Goal: Complete application form

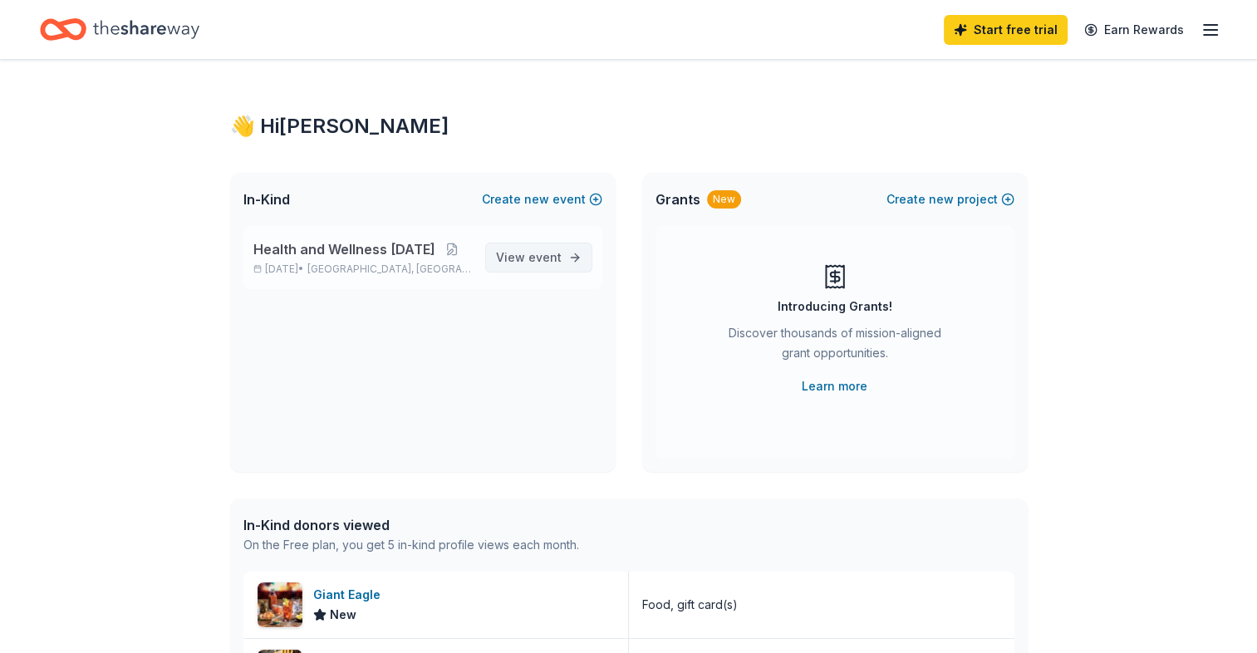
click at [529, 261] on span "event" at bounding box center [544, 257] width 33 height 14
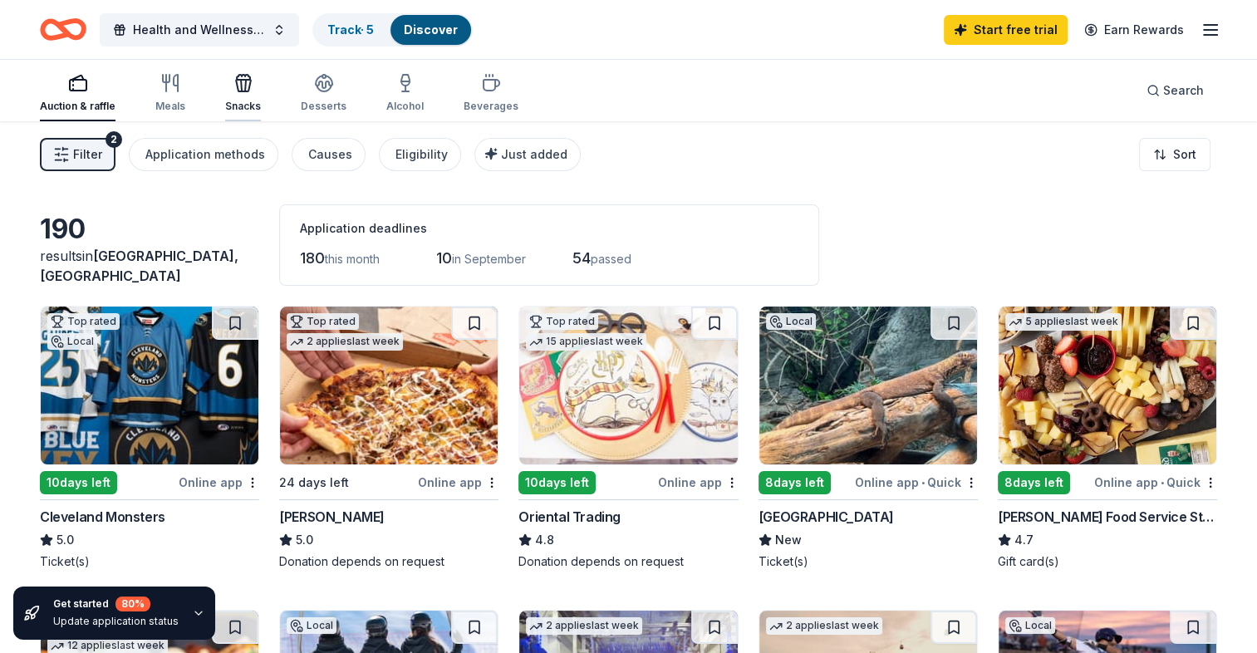
click at [239, 105] on div "Snacks" at bounding box center [243, 106] width 36 height 13
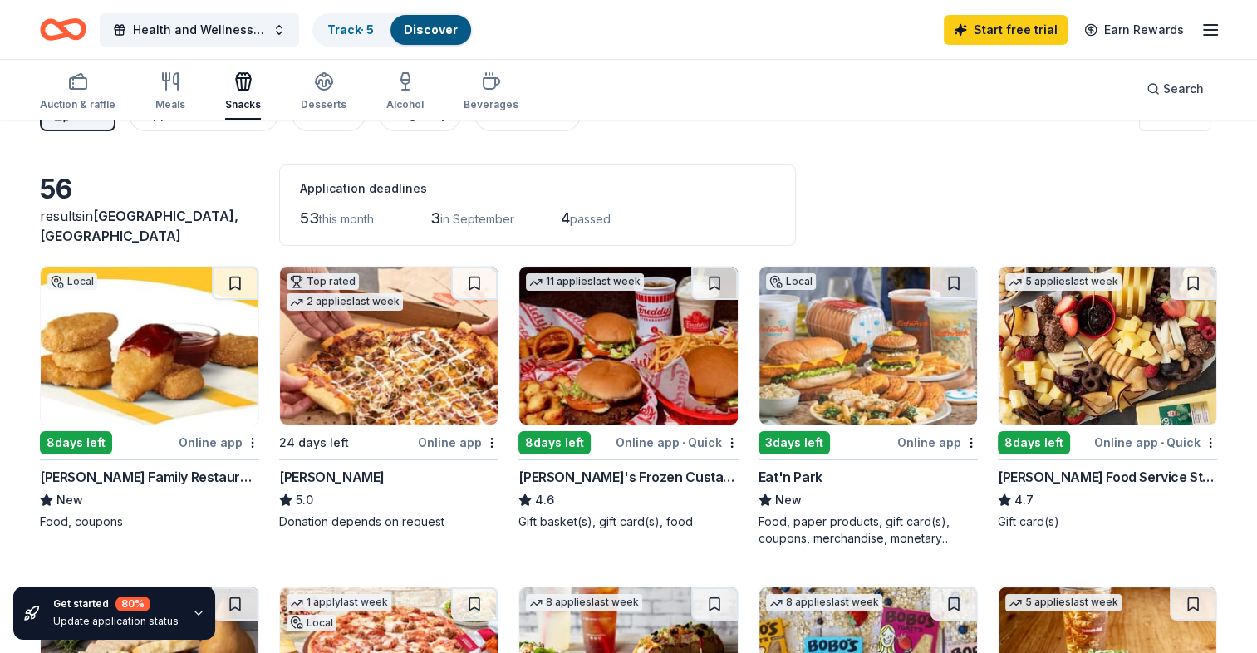
scroll to position [39, 0]
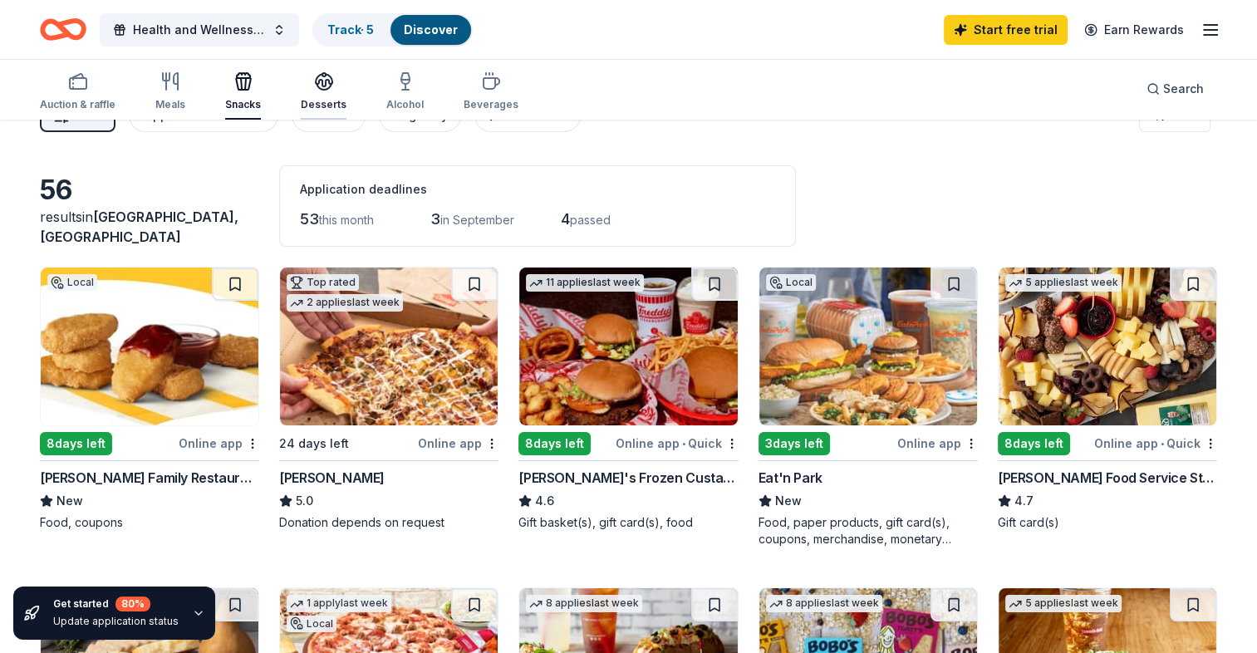
click at [316, 107] on div "Desserts" at bounding box center [324, 104] width 46 height 13
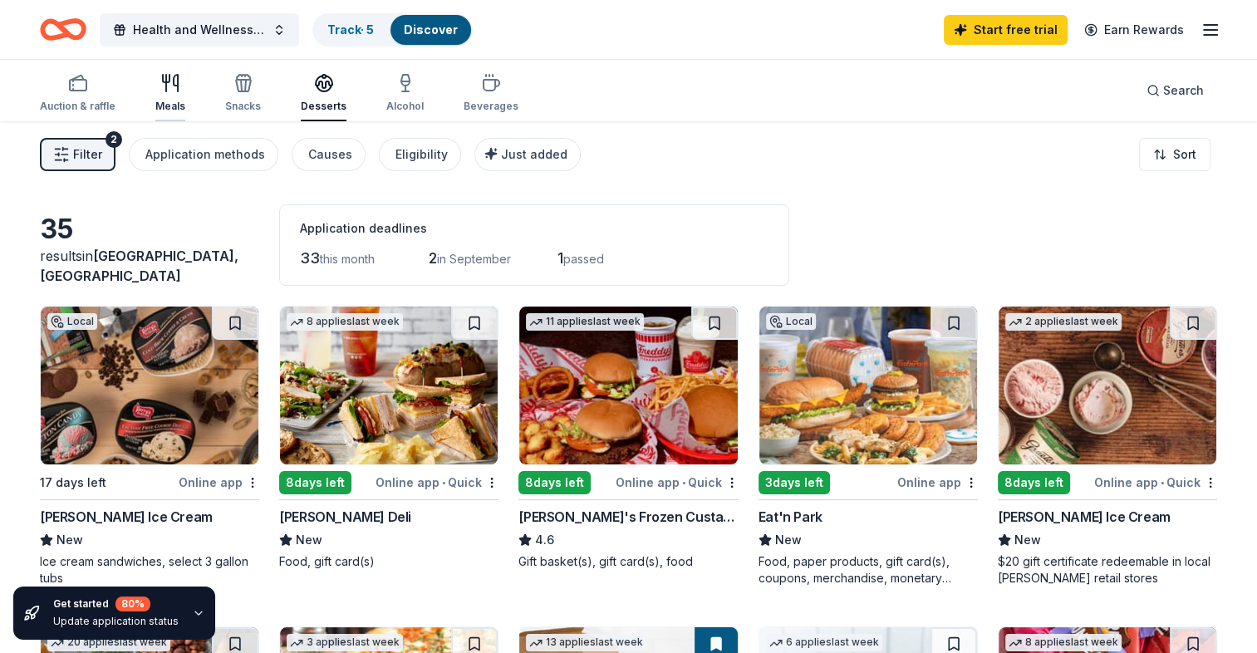
click at [164, 109] on div "Meals" at bounding box center [170, 106] width 30 height 13
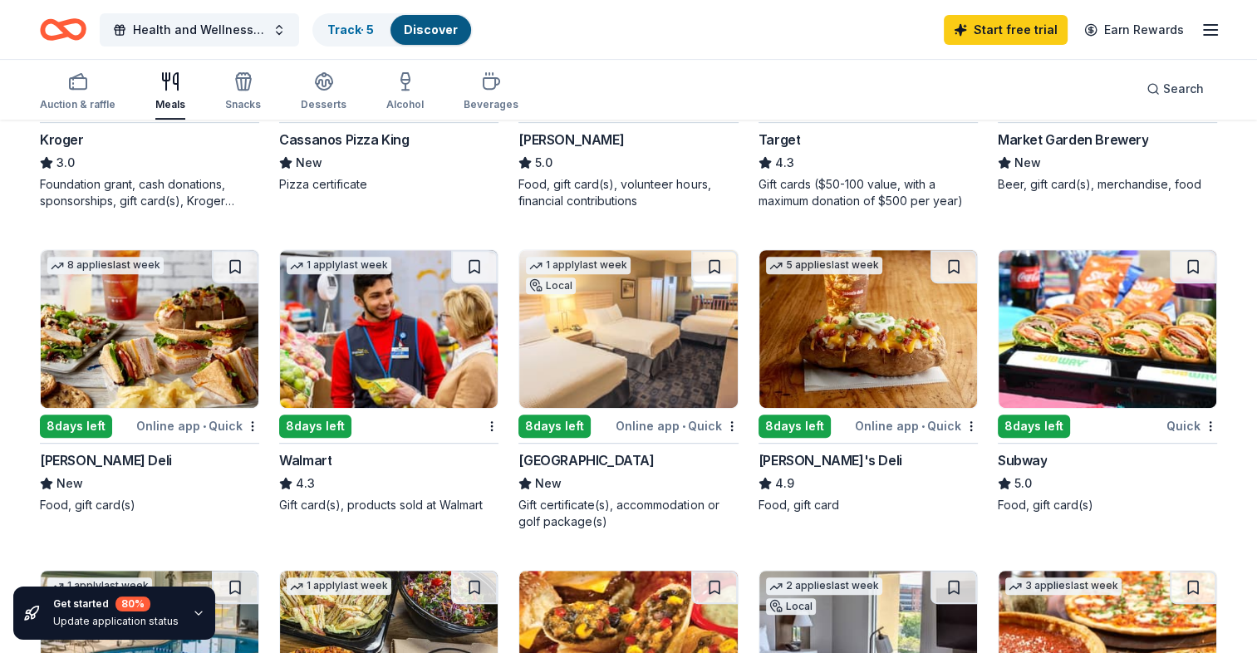
scroll to position [698, 0]
click at [1183, 428] on div "Quick" at bounding box center [1191, 425] width 51 height 21
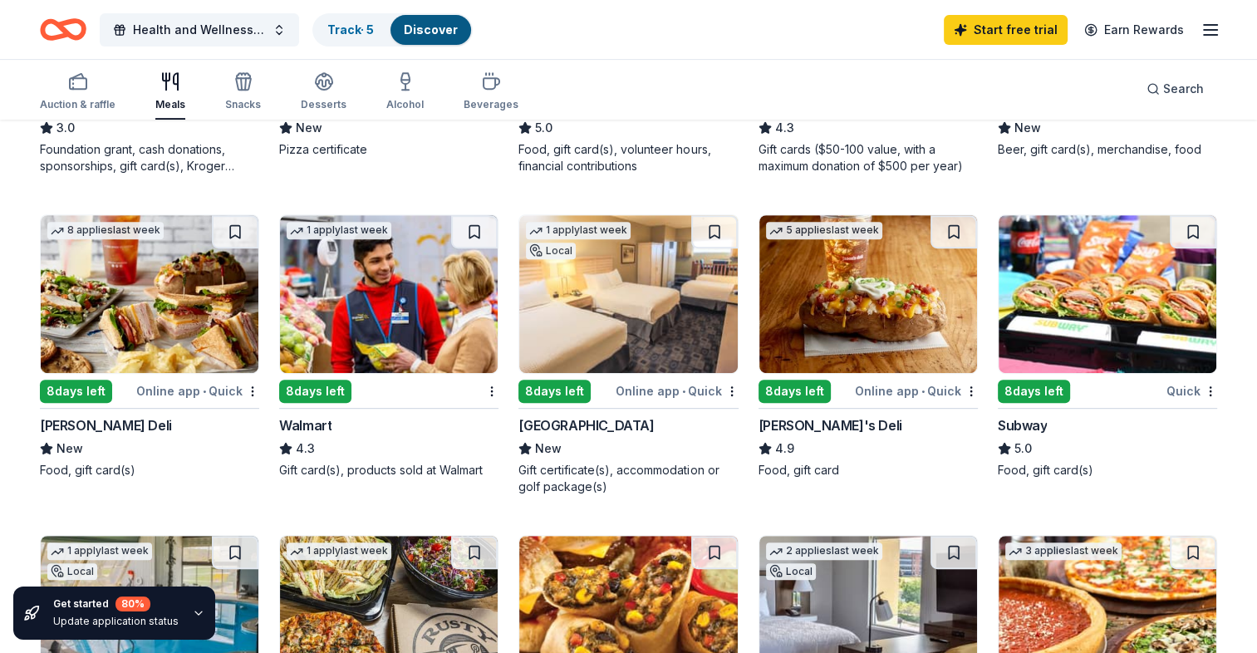
scroll to position [714, 0]
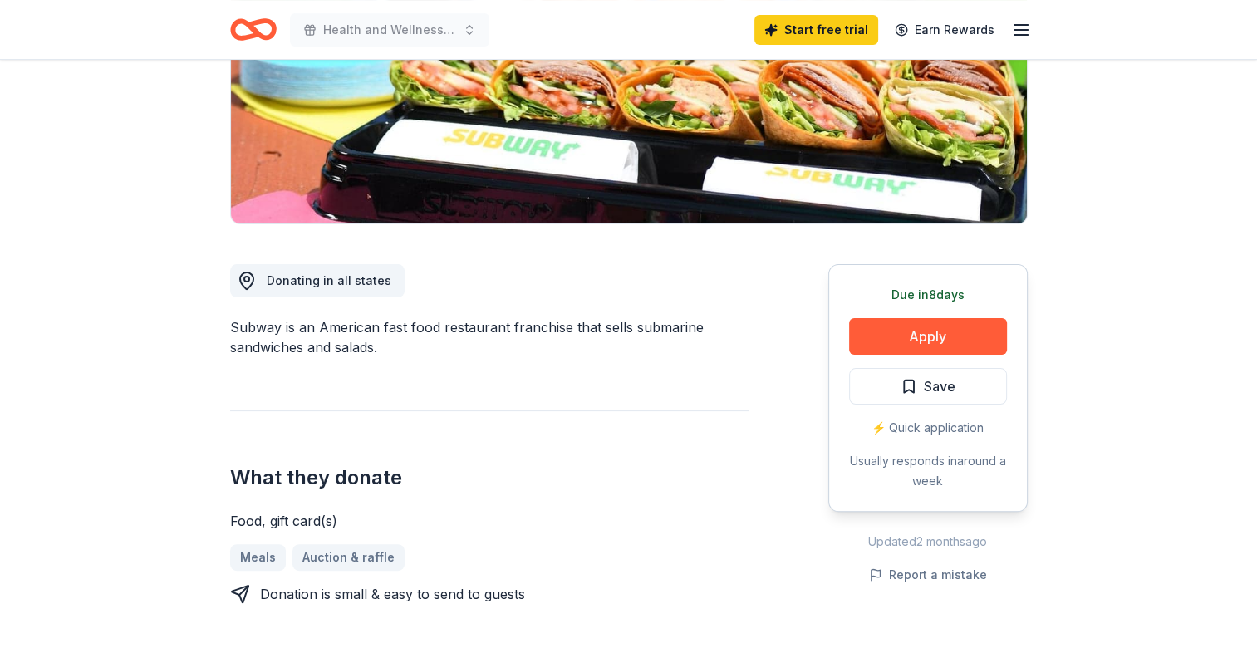
scroll to position [294, 0]
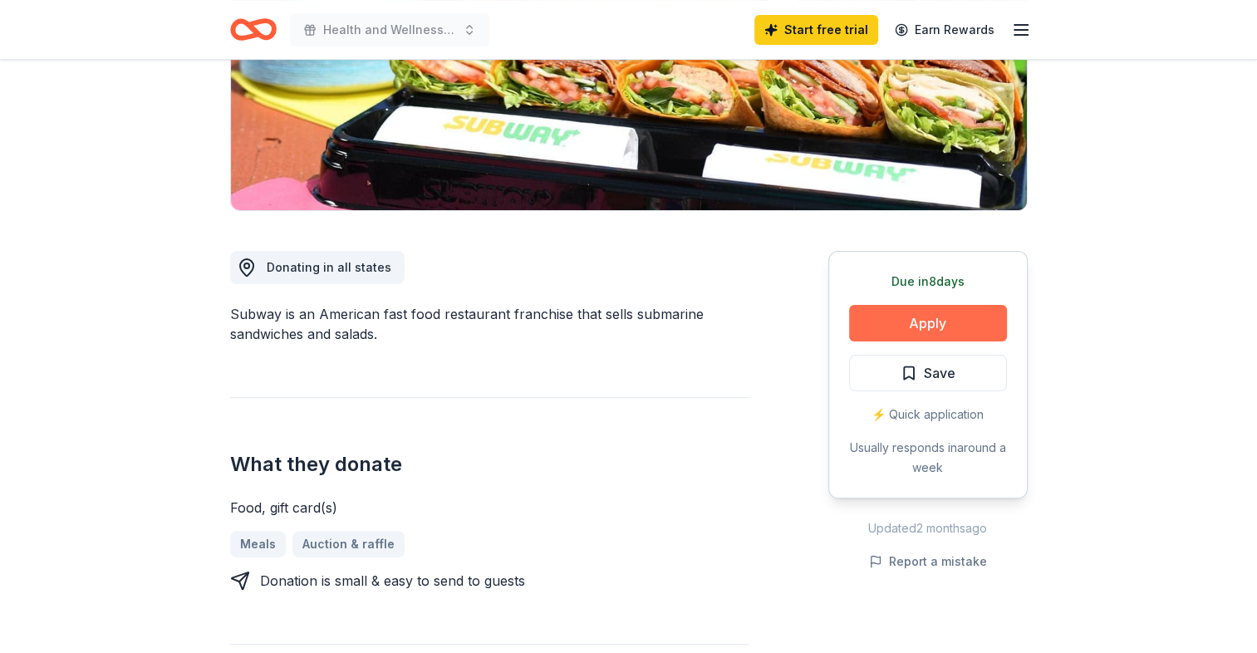
click at [949, 324] on button "Apply" at bounding box center [928, 323] width 158 height 37
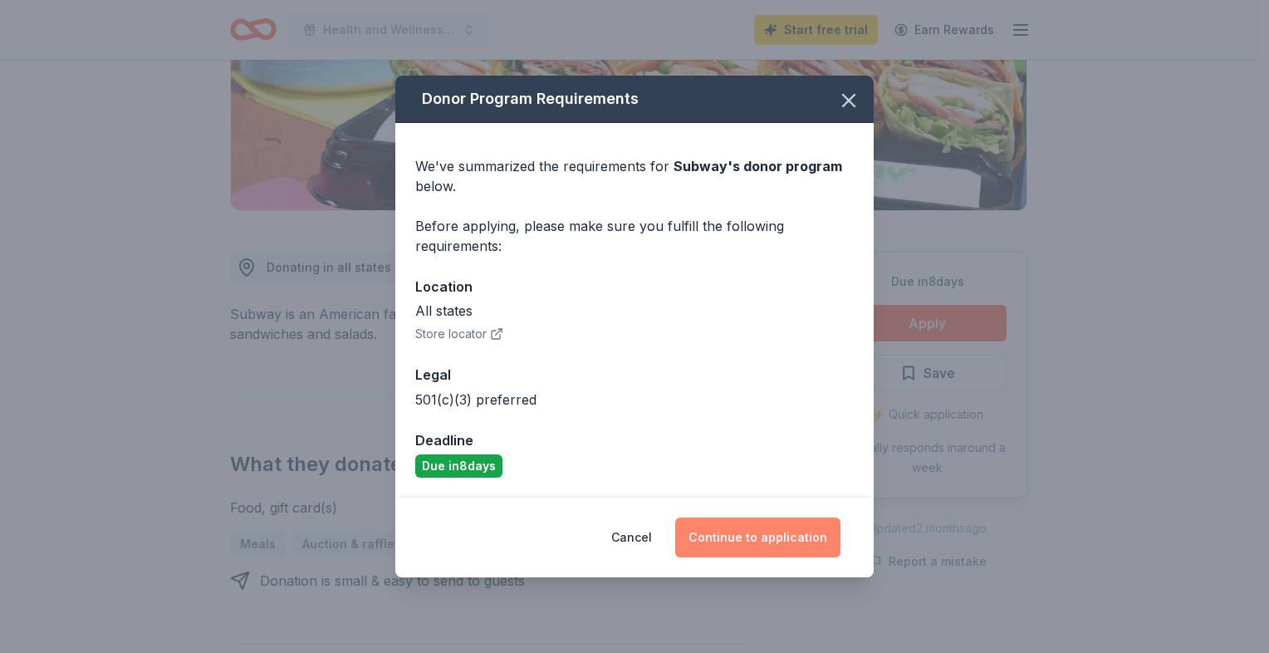
click at [778, 538] on button "Continue to application" at bounding box center [757, 538] width 165 height 40
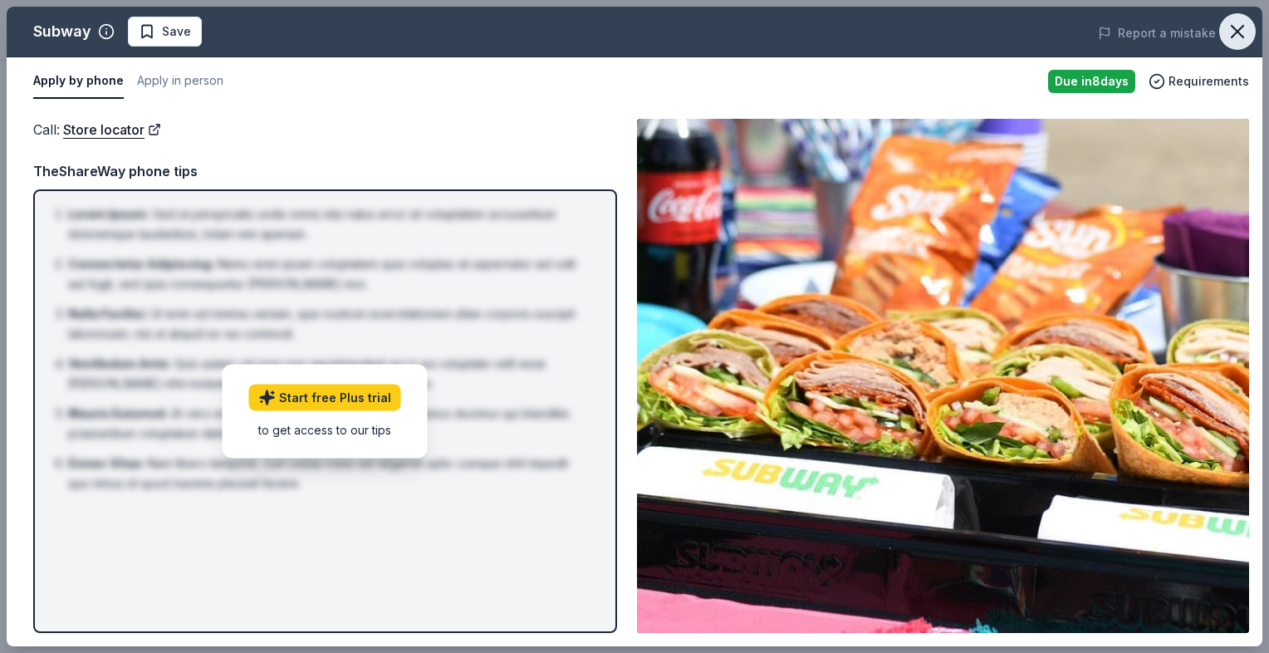
click at [1234, 32] on icon "button" at bounding box center [1237, 31] width 23 height 23
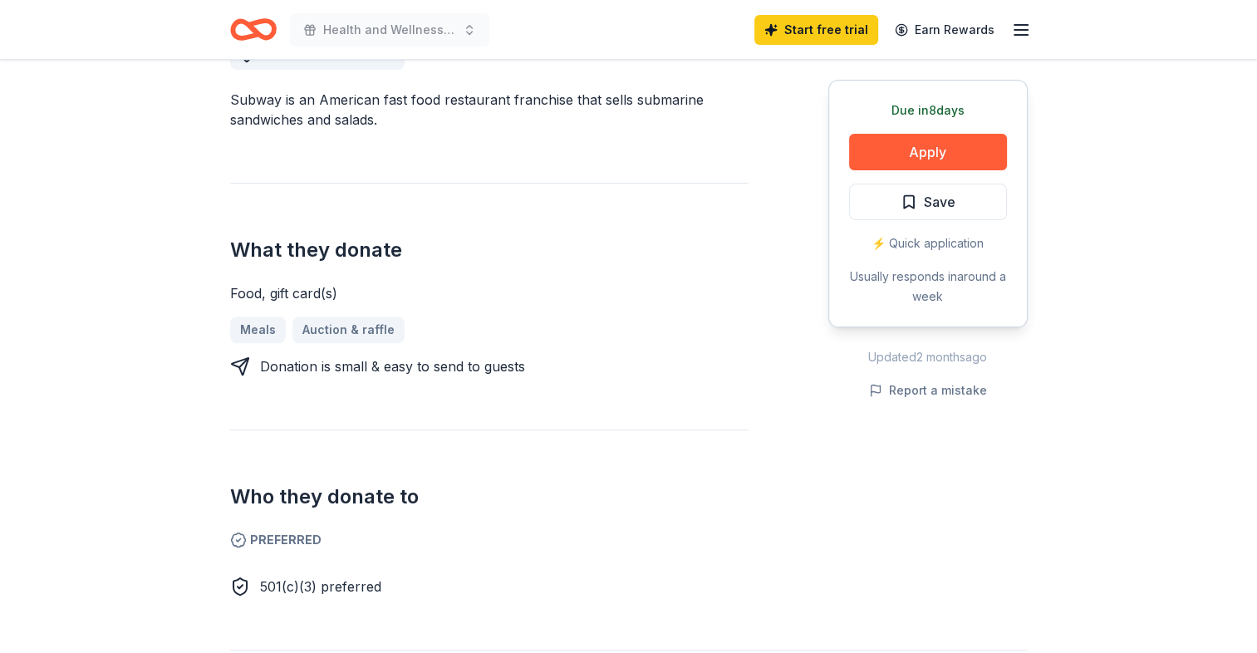
scroll to position [507, 0]
